Goal: Transaction & Acquisition: Purchase product/service

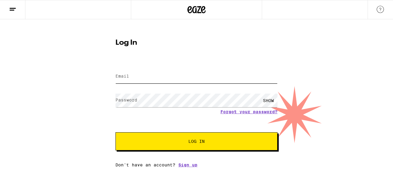
type input "[EMAIL_ADDRESS][DOMAIN_NAME]"
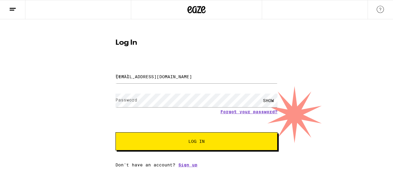
click at [165, 149] on button "Log In" at bounding box center [197, 142] width 162 height 18
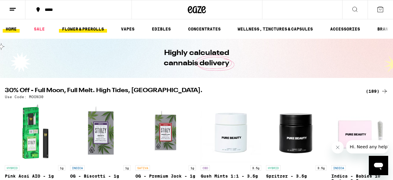
click at [83, 30] on link "FLOWER & PREROLLS" at bounding box center [83, 28] width 48 height 7
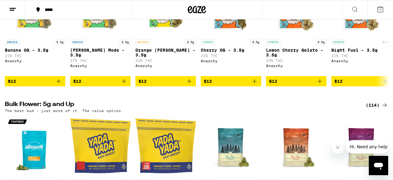
scroll to position [123, 0]
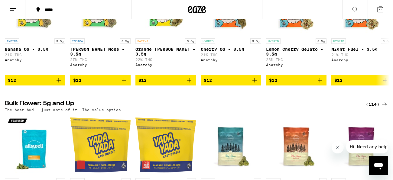
click at [375, 108] on div "(114)" at bounding box center [377, 104] width 22 height 7
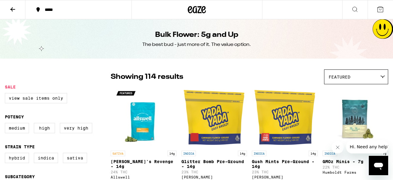
scroll to position [6, 0]
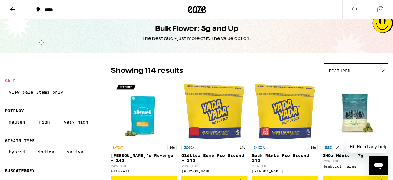
click at [13, 7] on icon at bounding box center [12, 9] width 7 height 7
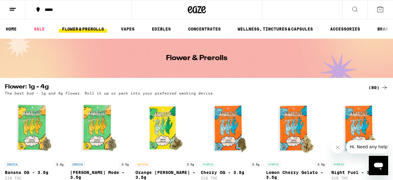
click at [371, 88] on div "(80)" at bounding box center [379, 87] width 20 height 7
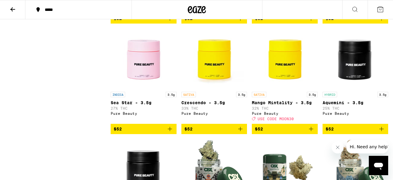
scroll to position [1680, 0]
